Goal: Transaction & Acquisition: Purchase product/service

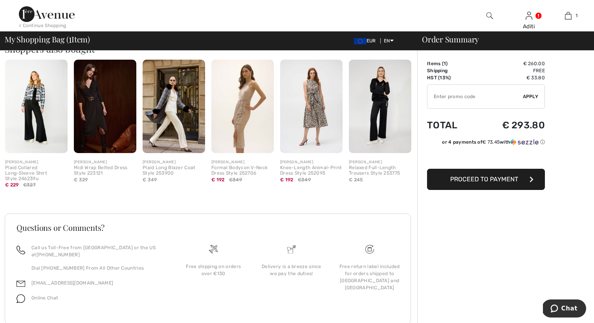
scroll to position [210, 0]
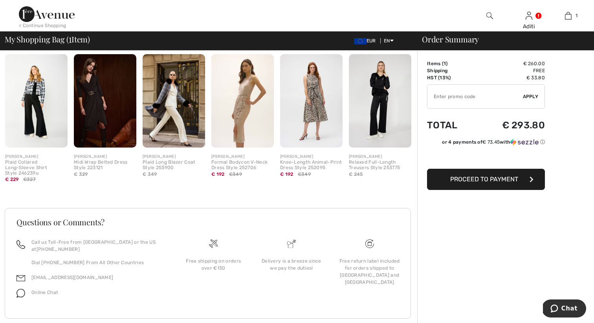
click at [458, 180] on span "Proceed to Payment" at bounding box center [484, 179] width 68 height 7
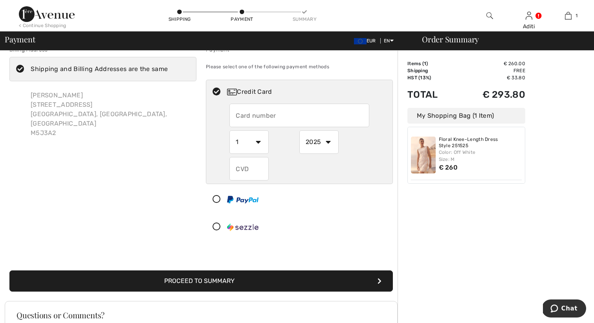
scroll to position [2, 0]
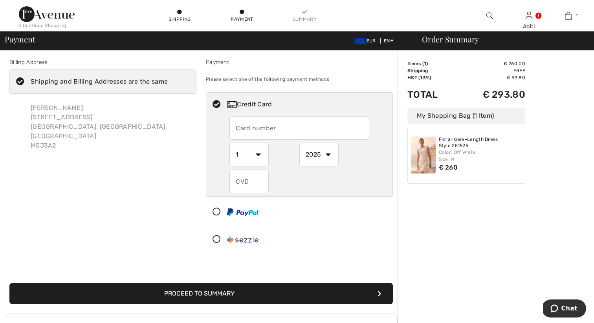
click at [18, 81] on icon at bounding box center [20, 82] width 21 height 8
click at [168, 81] on input "Shipping and Billing Addresses are the same" at bounding box center [170, 82] width 5 height 24
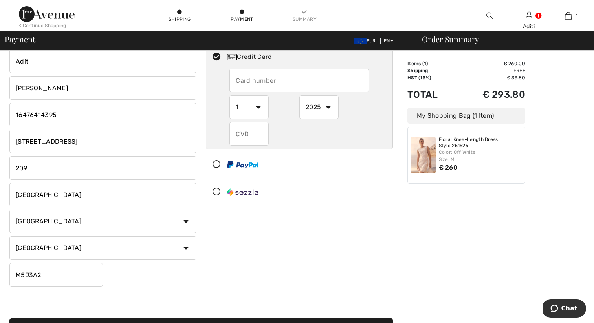
scroll to position [55, 0]
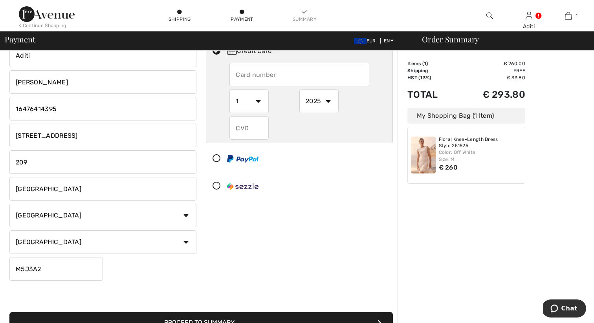
checkbox input "false"
click at [187, 217] on select "Country Canada United States Afghanistan Aland Islands Albania Algeria American…" at bounding box center [102, 216] width 187 height 24
select select "IN"
click at [9, 204] on select "Country Canada United States Afghanistan Aland Islands Albania Algeria American…" at bounding box center [102, 216] width 187 height 24
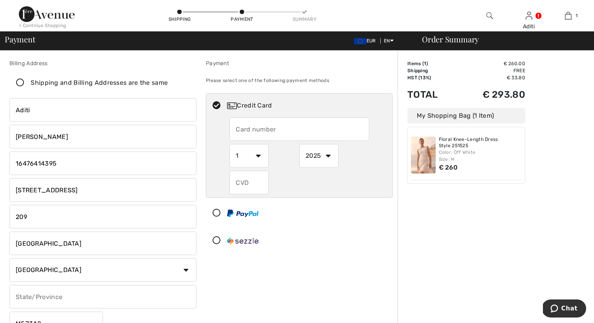
scroll to position [0, 0]
drag, startPoint x: 123, startPoint y: 169, endPoint x: 8, endPoint y: 165, distance: 115.6
click at [8, 165] on div "Billing Address Shipping and Billing Addresses are the same Aditi Thukral Dhima…" at bounding box center [103, 199] width 197 height 279
drag, startPoint x: 115, startPoint y: 189, endPoint x: 12, endPoint y: 190, distance: 102.6
click at [12, 190] on input "51 Lower Simcoe Street" at bounding box center [102, 191] width 187 height 24
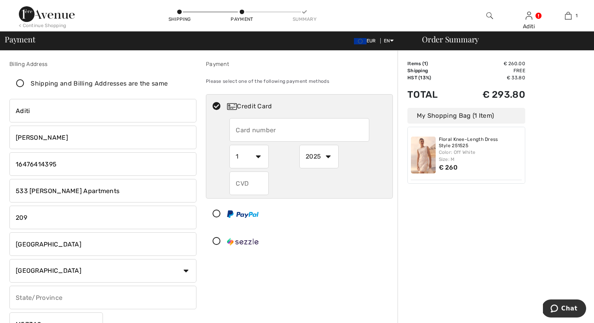
type input "533 Abhinav Apartments"
drag, startPoint x: 33, startPoint y: 213, endPoint x: 4, endPoint y: 213, distance: 29.9
click at [4, 213] on div "Billing Address Shipping and Billing Addresses are the same Aditi Thukral Dhima…" at bounding box center [297, 290] width 594 height 478
drag, startPoint x: 59, startPoint y: 214, endPoint x: 6, endPoint y: 214, distance: 52.7
click at [6, 214] on div "Billing Address Shipping and Billing Addresses are the same Aditi Thukral Dhima…" at bounding box center [103, 199] width 197 height 279
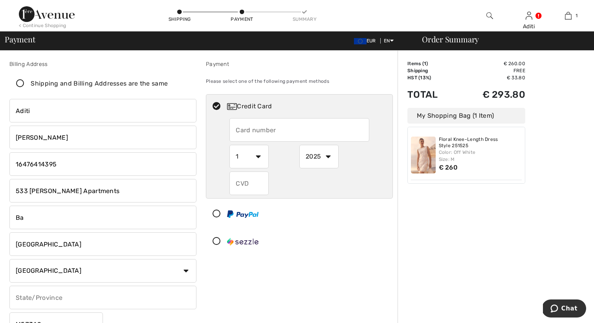
type input "B"
type input "v"
type input "Vasundhara Enclave"
drag, startPoint x: 44, startPoint y: 244, endPoint x: 1, endPoint y: 244, distance: 43.2
click at [1, 244] on div "Billing Address Shipping and Billing Addresses are the same Aditi Thukral Dhima…" at bounding box center [297, 290] width 594 height 478
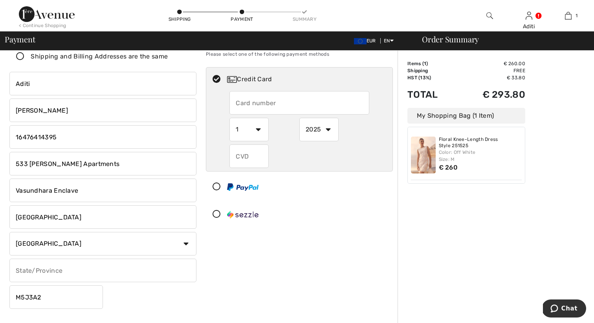
scroll to position [29, 0]
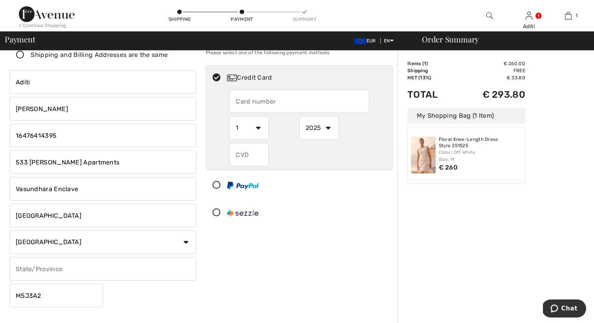
type input "Delhi"
click at [46, 266] on input "text" at bounding box center [102, 269] width 187 height 24
type input "Delhi"
drag, startPoint x: 47, startPoint y: 296, endPoint x: 6, endPoint y: 296, distance: 41.3
click at [6, 296] on div "Billing Address Shipping and Billing Addresses are the same Aditi Thukral Dhima…" at bounding box center [103, 170] width 197 height 279
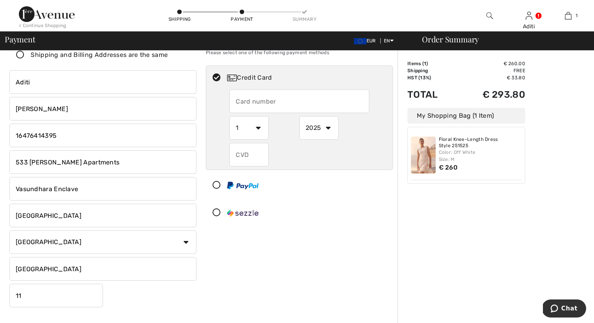
type input "110096"
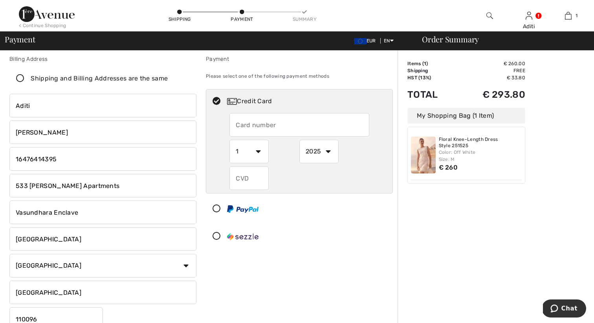
scroll to position [0, 0]
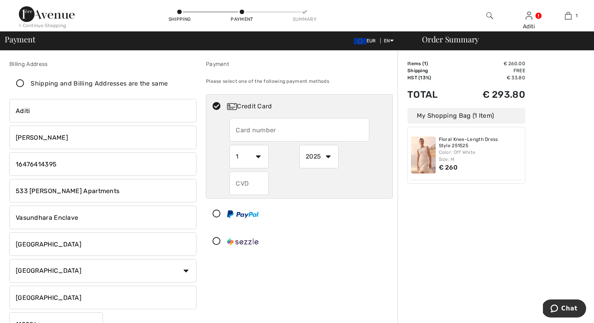
click at [287, 136] on input "text" at bounding box center [300, 130] width 140 height 24
radio input "true"
click at [372, 42] on span "EUR" at bounding box center [366, 41] width 25 height 6
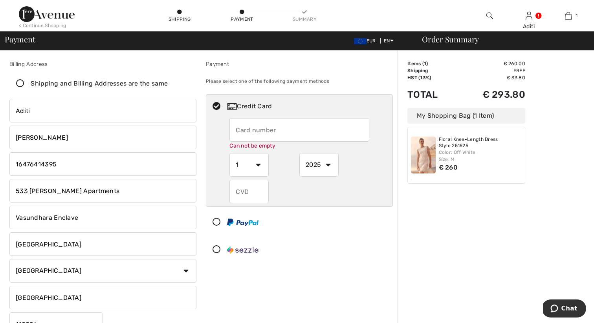
click at [359, 42] on img at bounding box center [360, 41] width 13 height 6
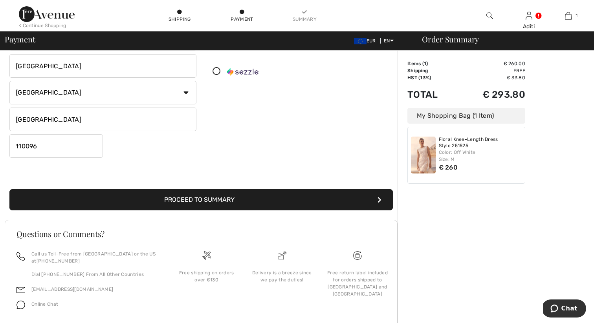
scroll to position [206, 0]
